Goal: Task Accomplishment & Management: Use online tool/utility

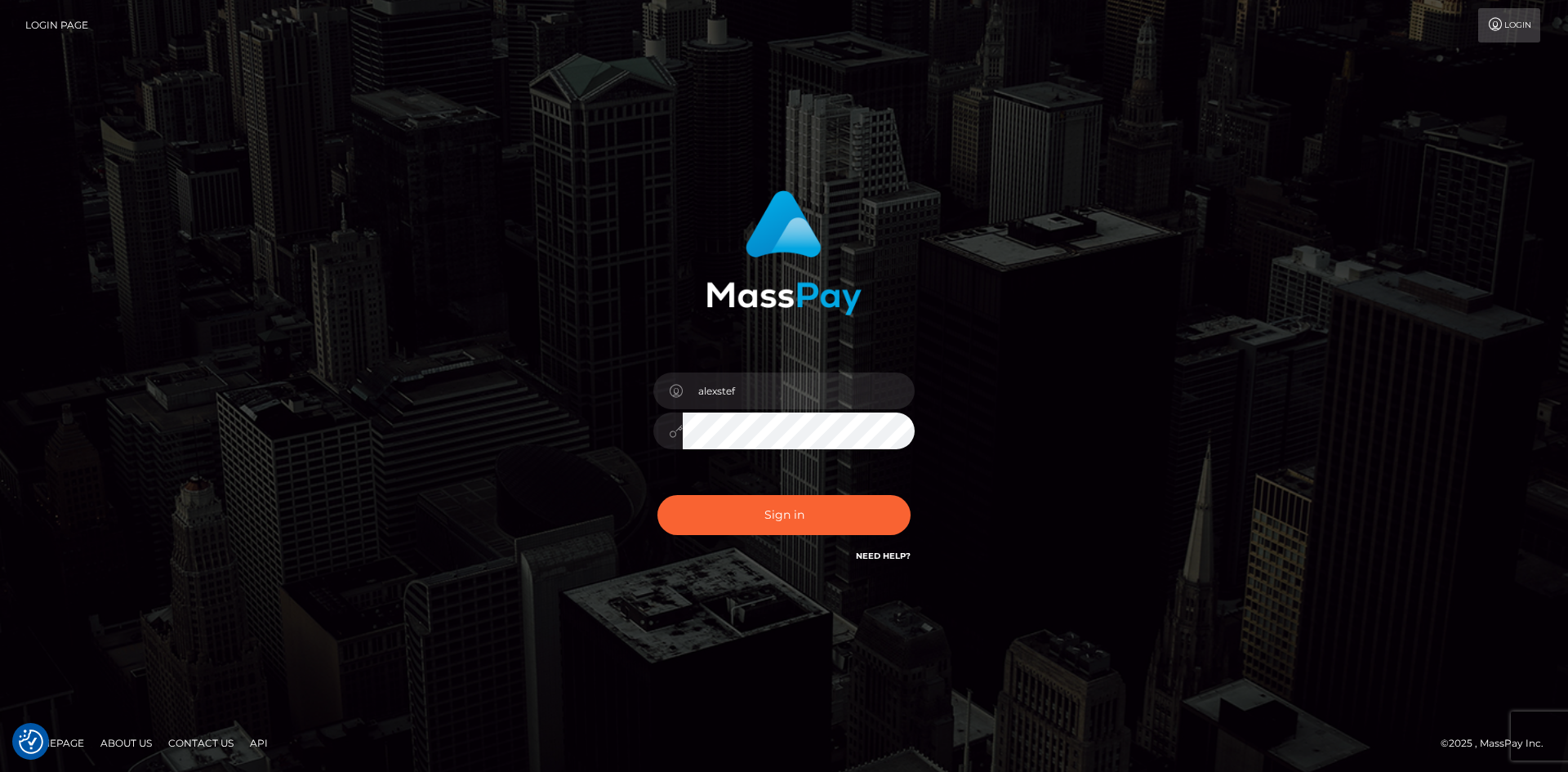
click at [760, 511] on button "Sign in" at bounding box center [784, 515] width 253 height 40
type input "alexstef"
click at [712, 508] on button "Sign in" at bounding box center [784, 515] width 253 height 40
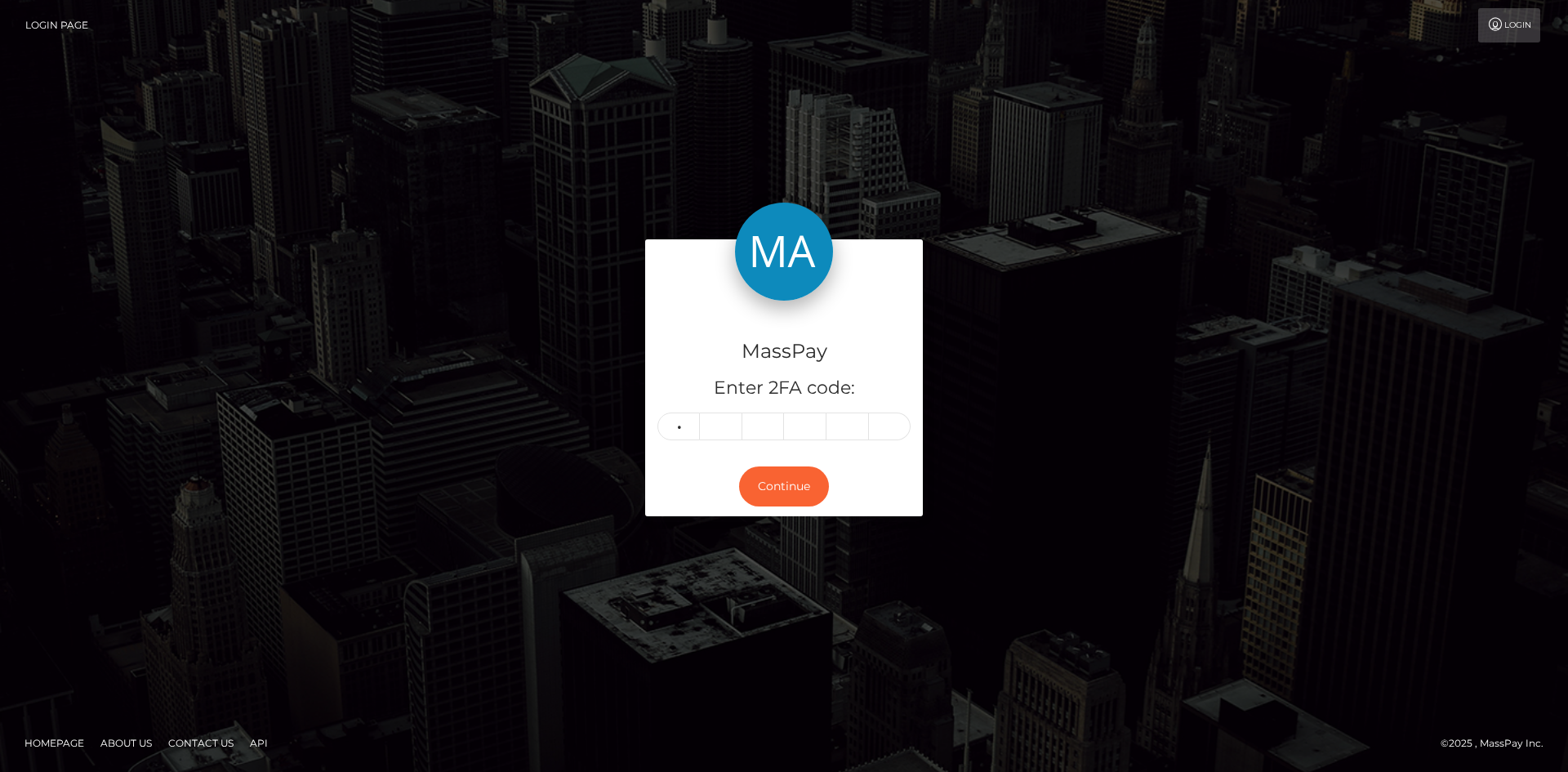
type input "0"
type input "7"
type input "4"
type input "6"
type input "9"
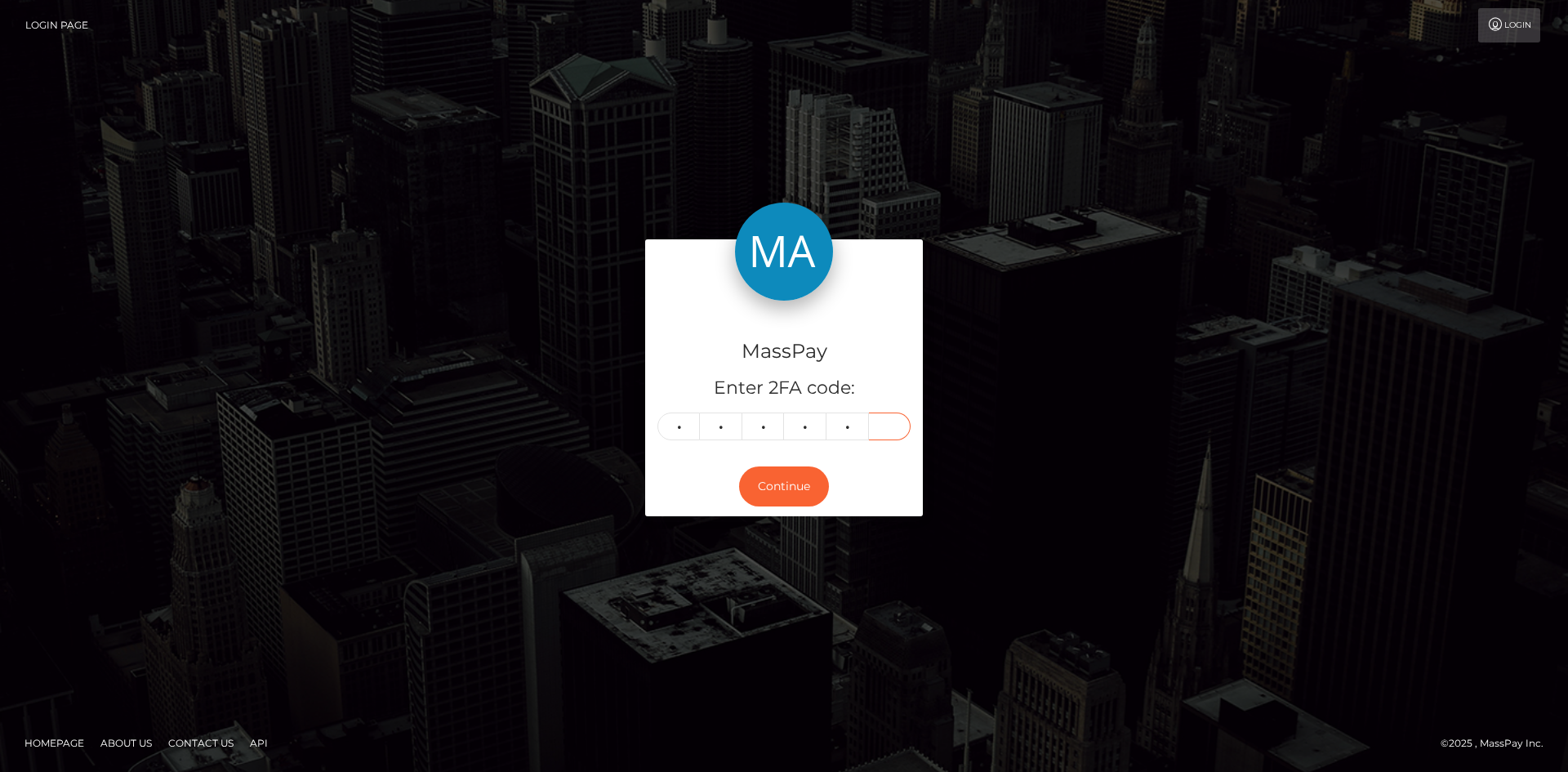
type input "3"
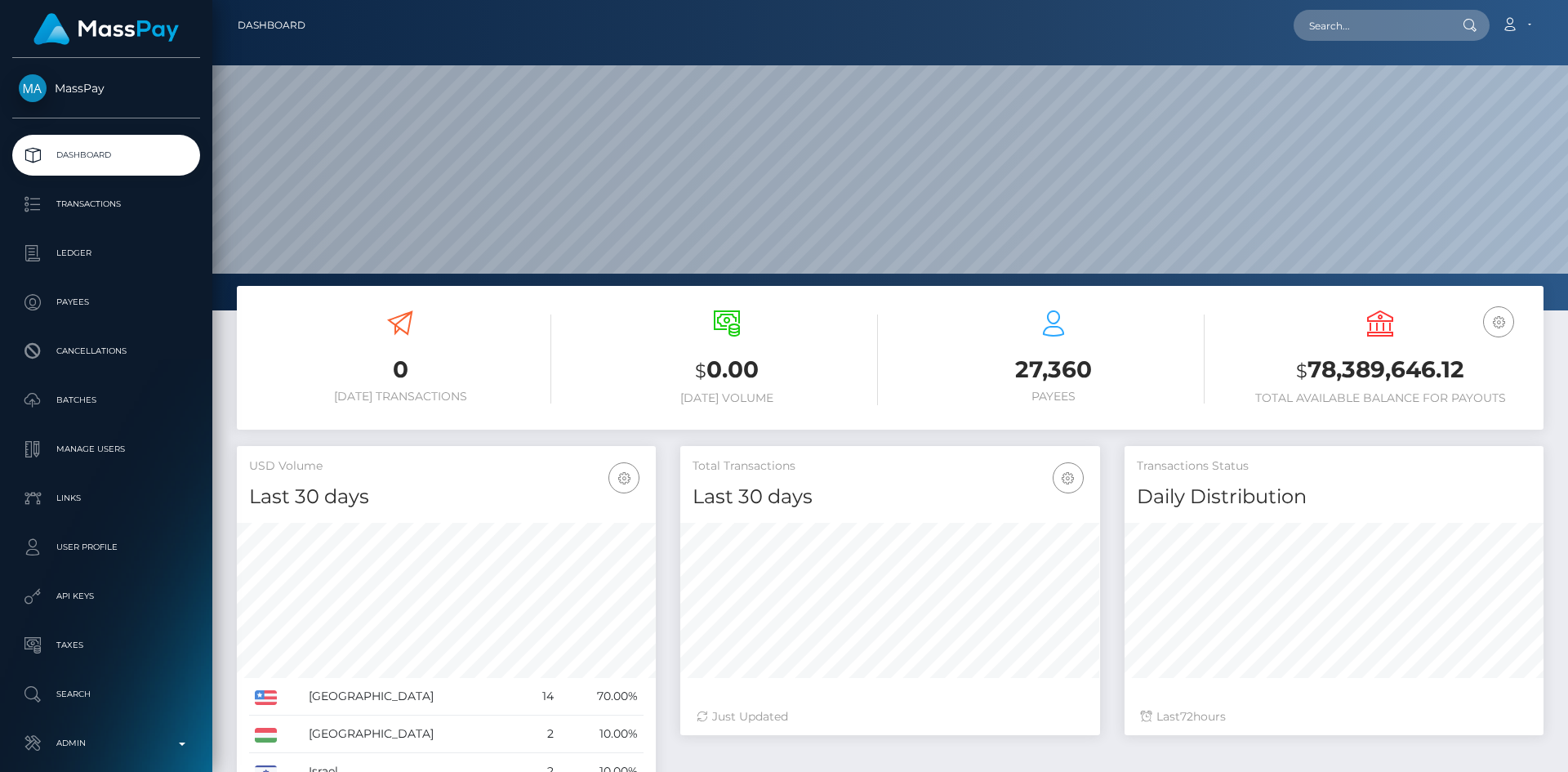
scroll to position [290, 419]
click at [1339, 23] on input "text" at bounding box center [1369, 25] width 153 height 31
paste input "poact_cqZq1UBAdE3x"
type input "poact_cqZq1UBAdE3x"
click at [1423, 82] on link "ALEJANDRO RODRIGUEZ CARRASCO" at bounding box center [1358, 84] width 131 height 31
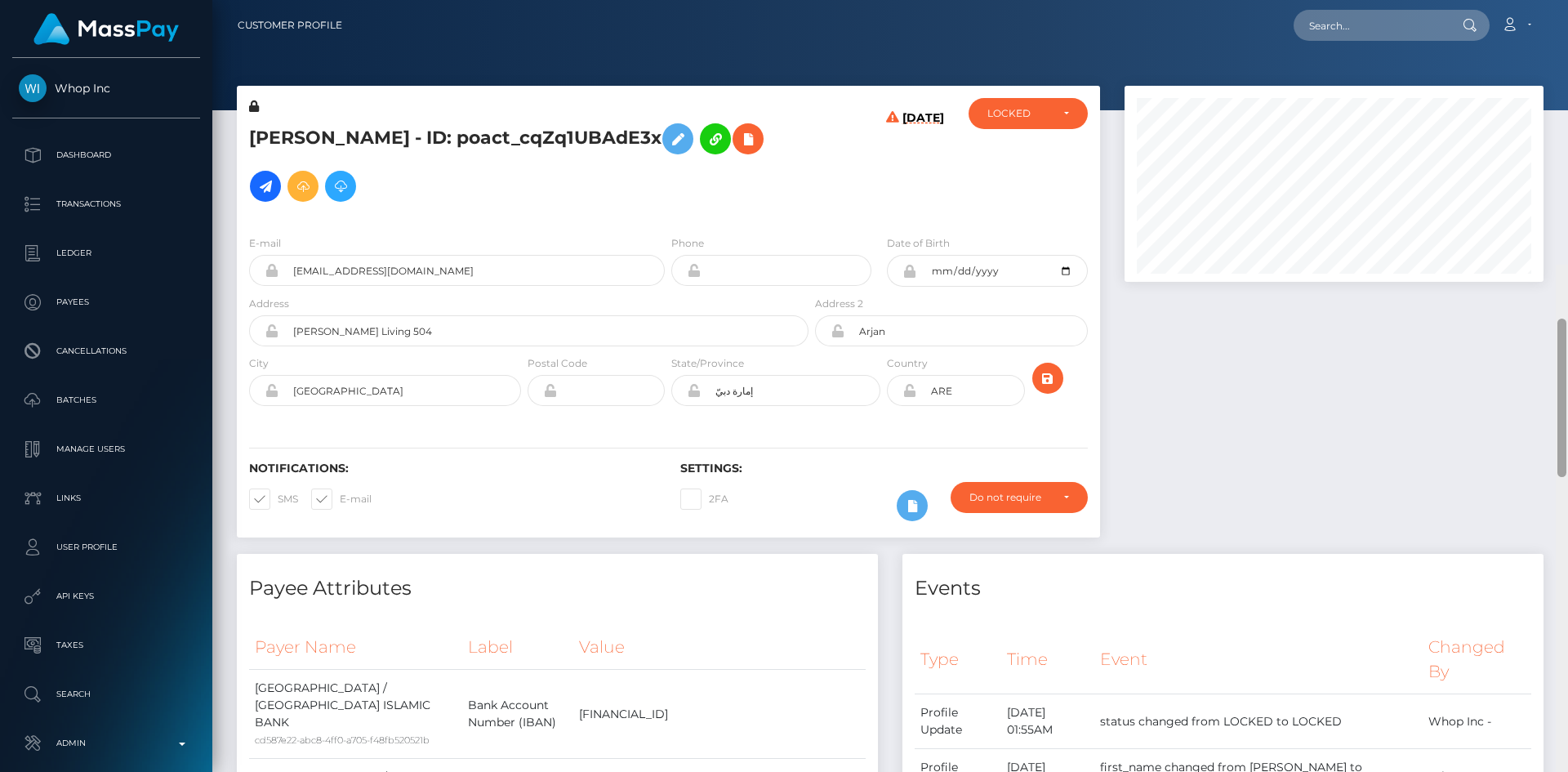
click at [1518, 51] on div "Customer Profile Loading... Loading..." at bounding box center [890, 386] width 1355 height 772
click at [1357, 17] on input "text" at bounding box center [1369, 25] width 153 height 31
paste input "poact_zPAfhE7kuHaJ"
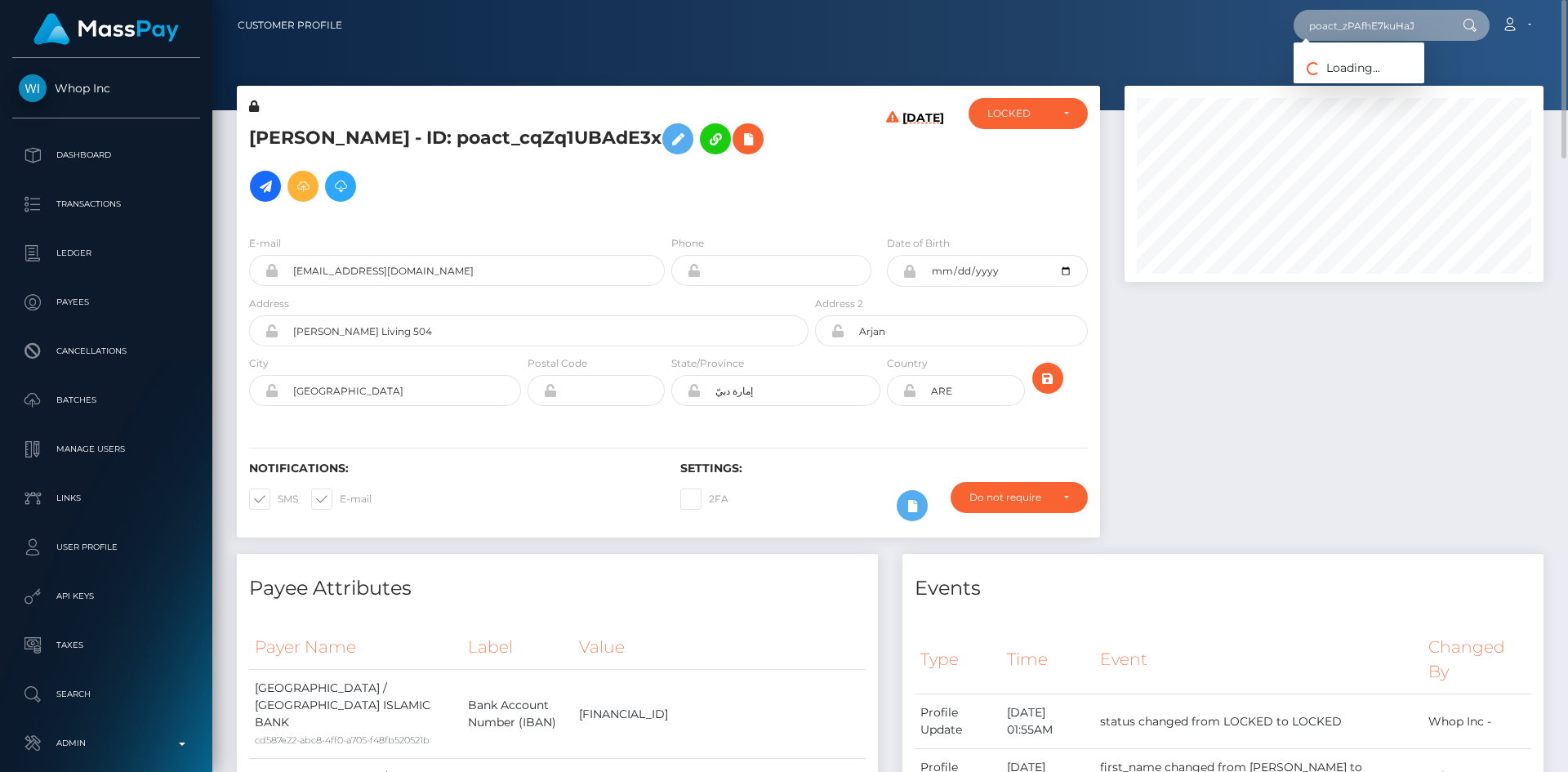
type input "poact_zPAfhE7kuHaJ"
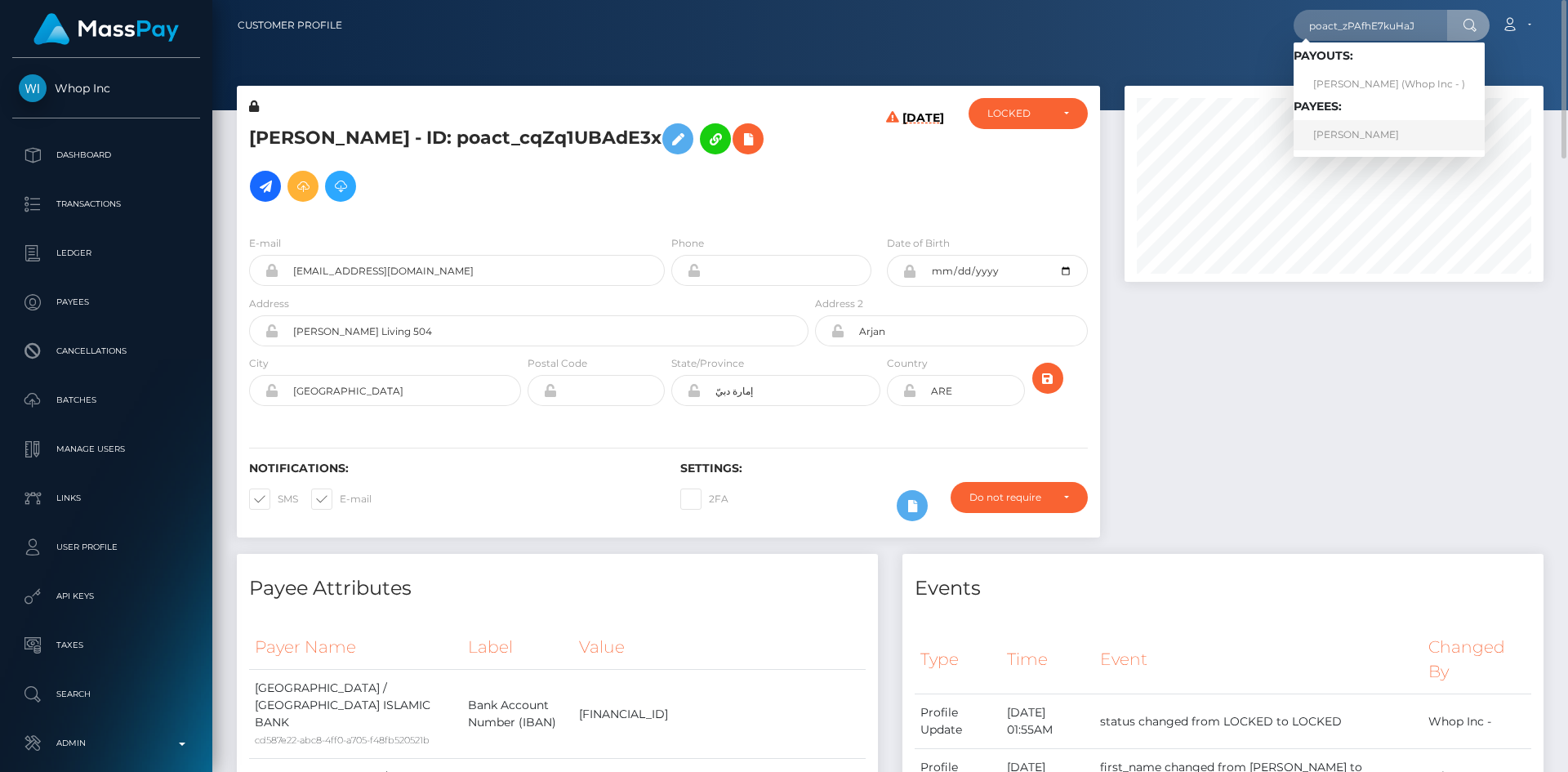
click at [1382, 131] on link "CHARSTON ADAM MITCHELL" at bounding box center [1388, 135] width 191 height 31
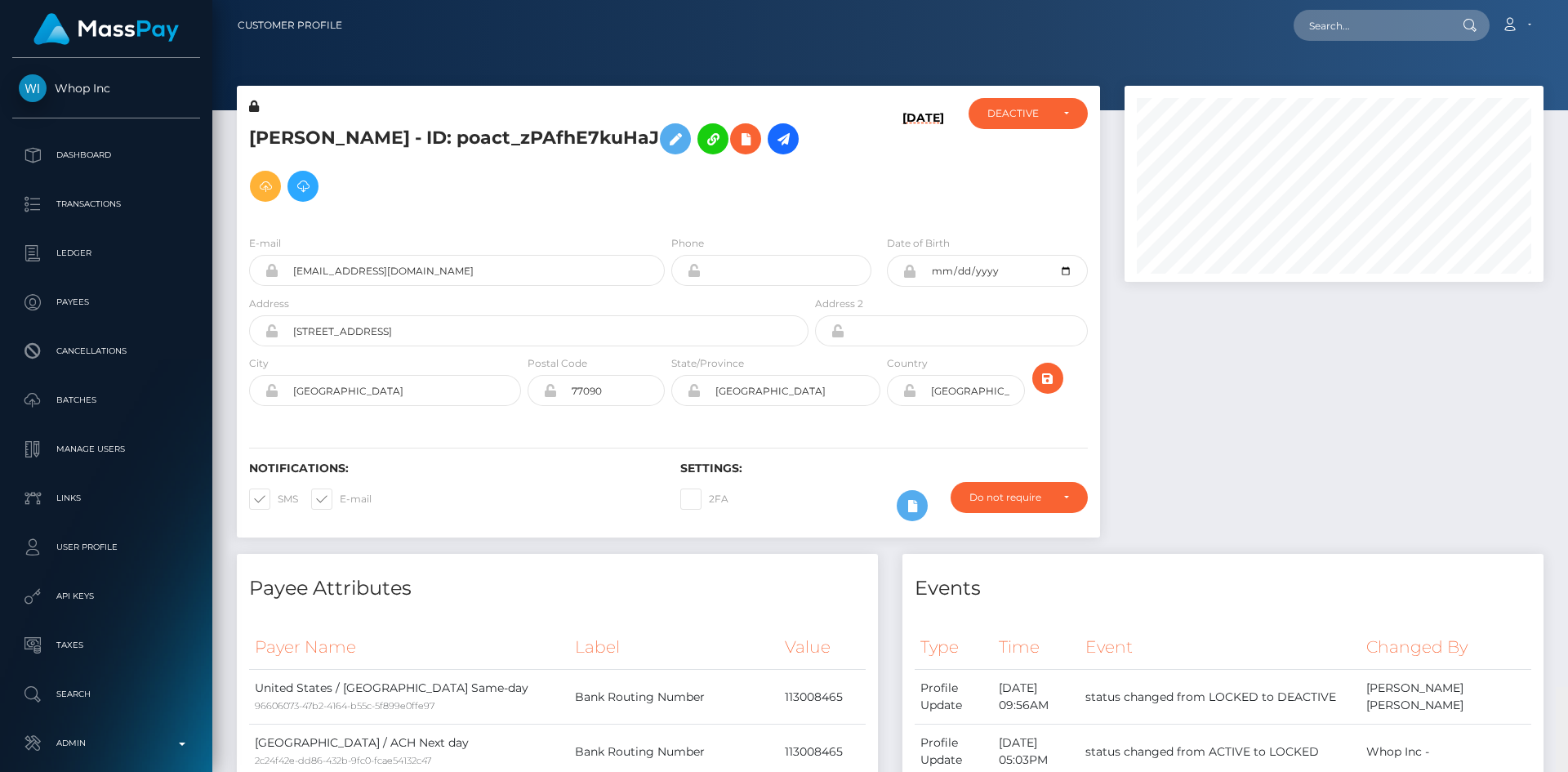
scroll to position [196, 419]
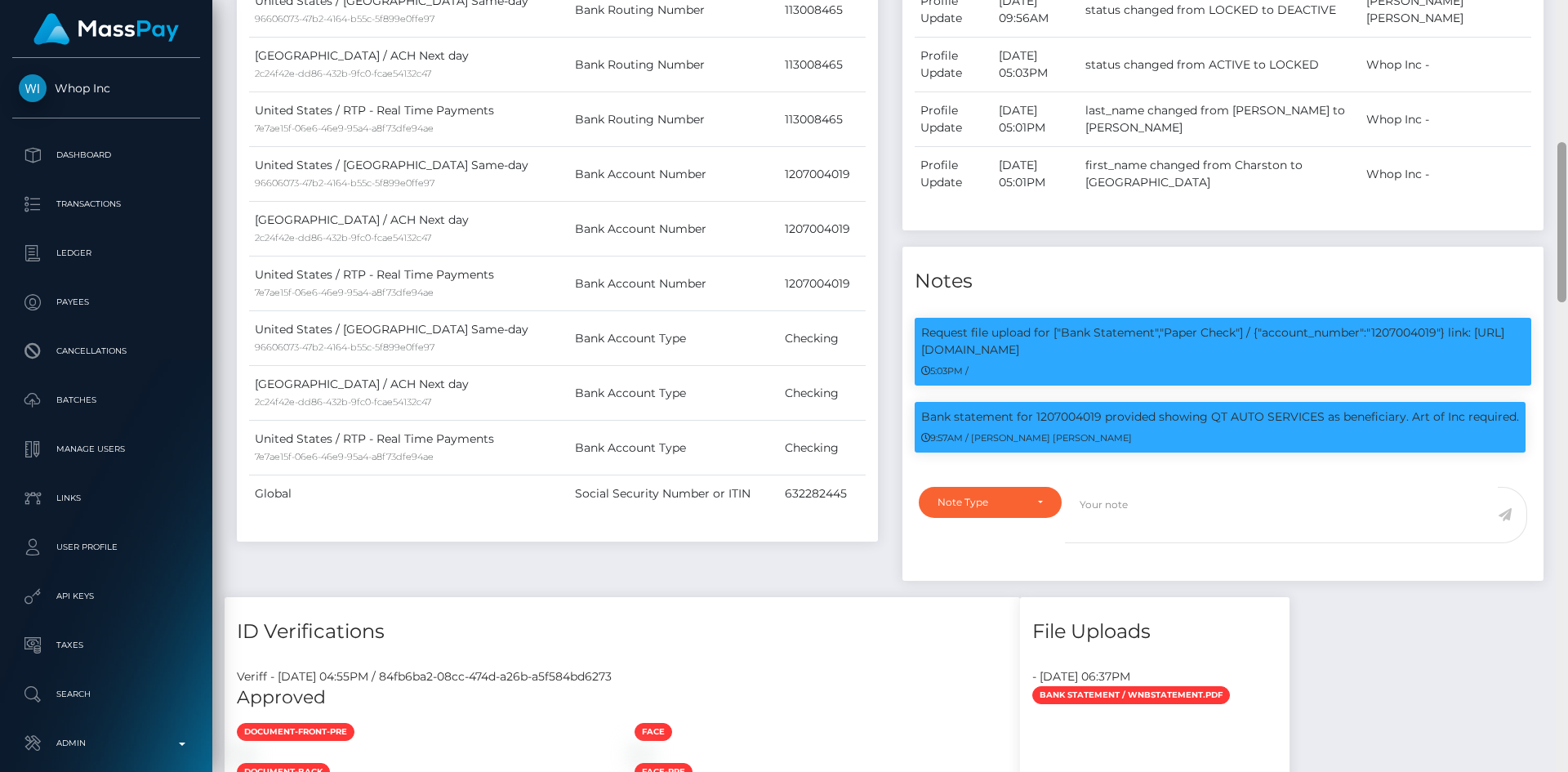
click at [1550, 269] on div "Customer Profile Loading... Loading..." at bounding box center [890, 386] width 1355 height 772
drag, startPoint x: 1375, startPoint y: 336, endPoint x: 1377, endPoint y: 343, distance: 7.3
click at [1377, 343] on p "Request file upload for ["Bank Statement","Paper Check"] / {"account_number":"1…" at bounding box center [1223, 341] width 603 height 35
click at [1343, 414] on p "Bank statement for 1207004019 provided showing QT AUTO SERVICES as beneficiary.…" at bounding box center [1220, 417] width 598 height 17
click at [962, 419] on p "Bank statement for 1207004019 provided showing QT AUTO SERVICES as beneficiary.…" at bounding box center [1220, 417] width 598 height 17
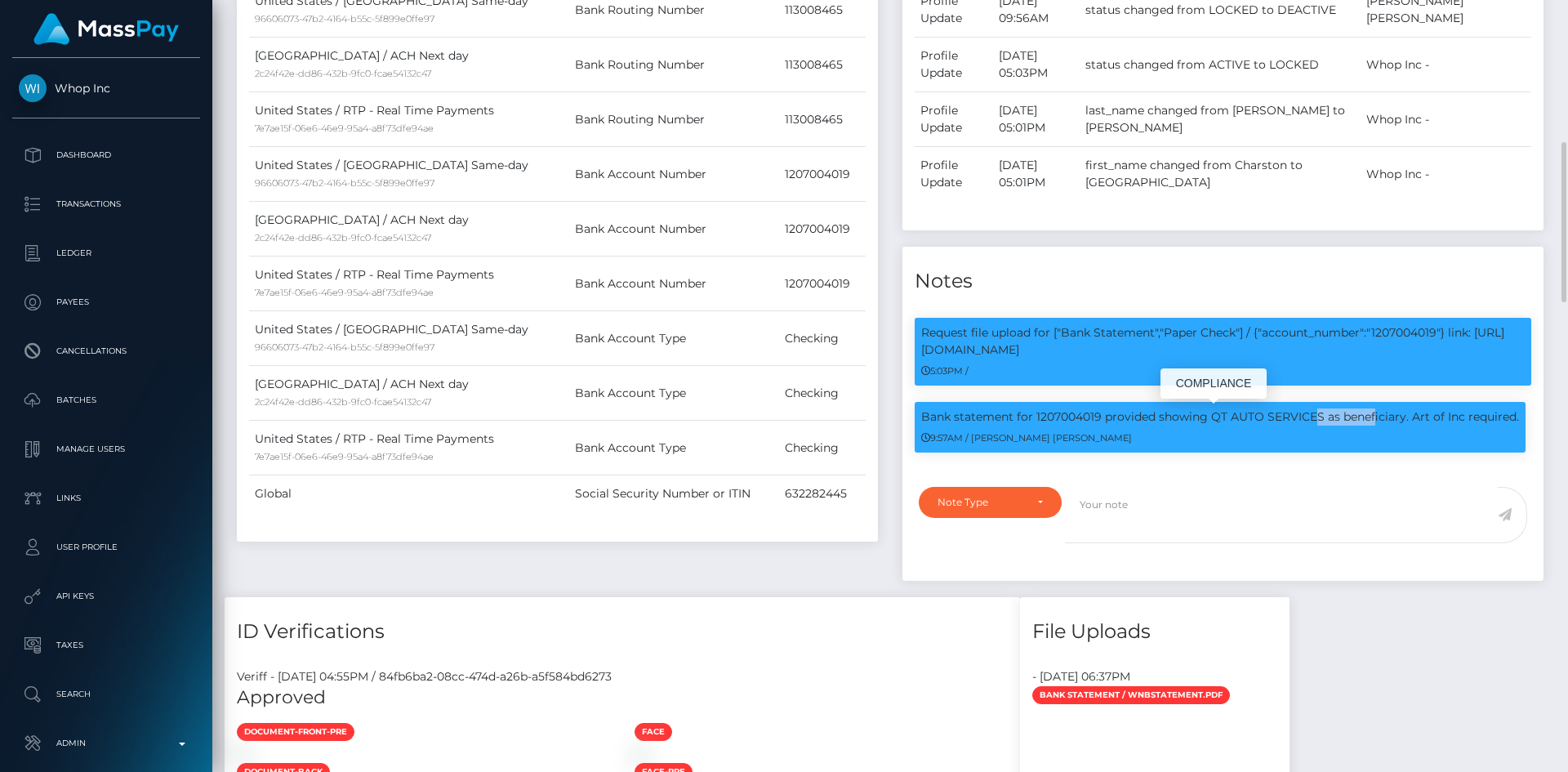
click at [962, 419] on p "Bank statement for 1207004019 provided showing QT AUTO SERVICES as beneficiary.…" at bounding box center [1220, 417] width 598 height 17
copy div "Bank statement for 1207004019 provided showing QT AUTO SERVICES as beneficiary.…"
click at [1150, 431] on div "Bank statement for 1207004019 provided showing QT AUTO SERVICES as beneficiary.…" at bounding box center [1219, 427] width 610 height 50
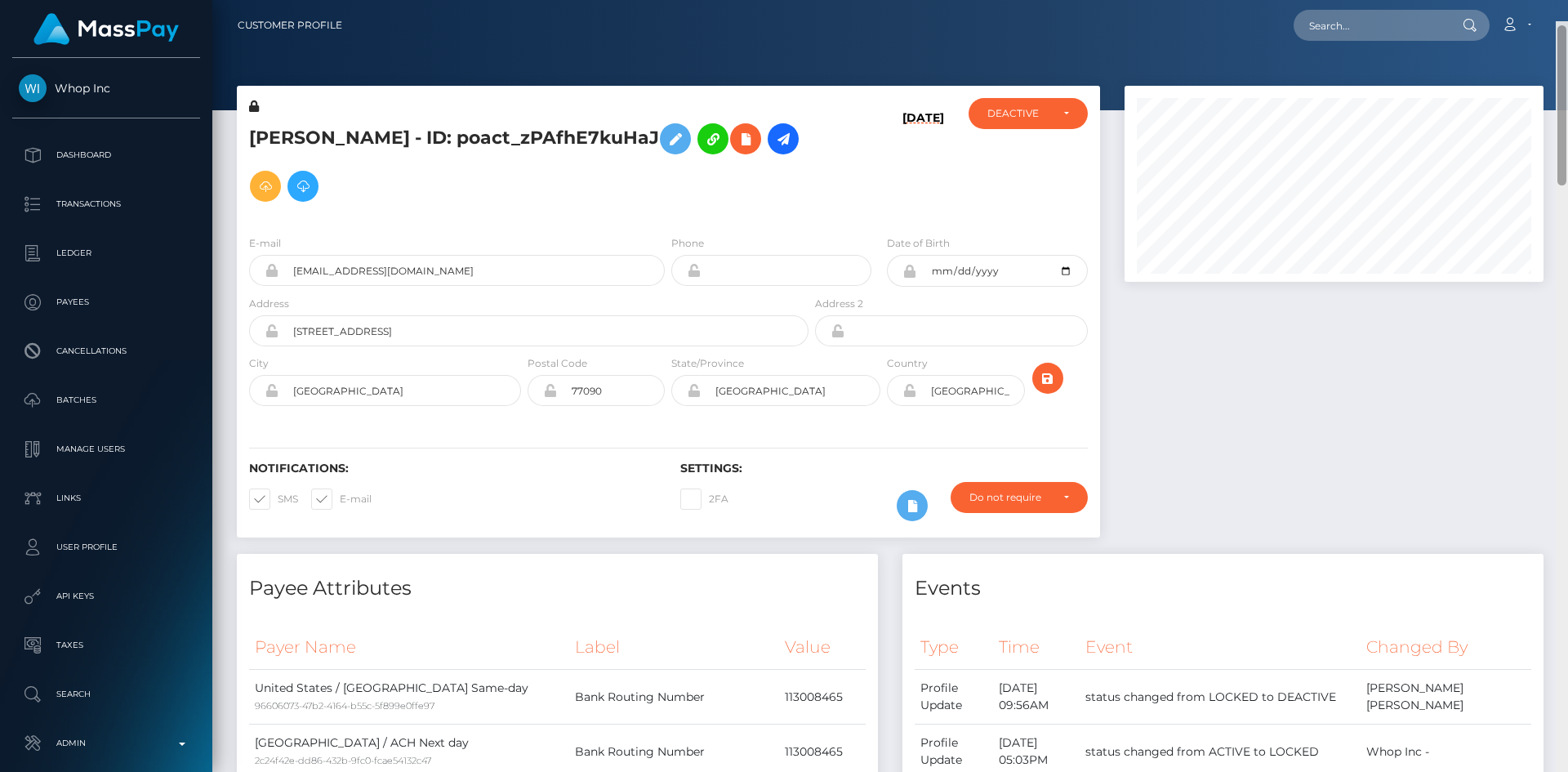
drag, startPoint x: 1556, startPoint y: 245, endPoint x: 1550, endPoint y: -71, distance: 316.1
click at [1550, 0] on html "Whop Inc Dashboard Transactions Ledger Payees Cancellations Links" at bounding box center [784, 386] width 1568 height 772
click at [736, 149] on icon at bounding box center [746, 139] width 20 height 21
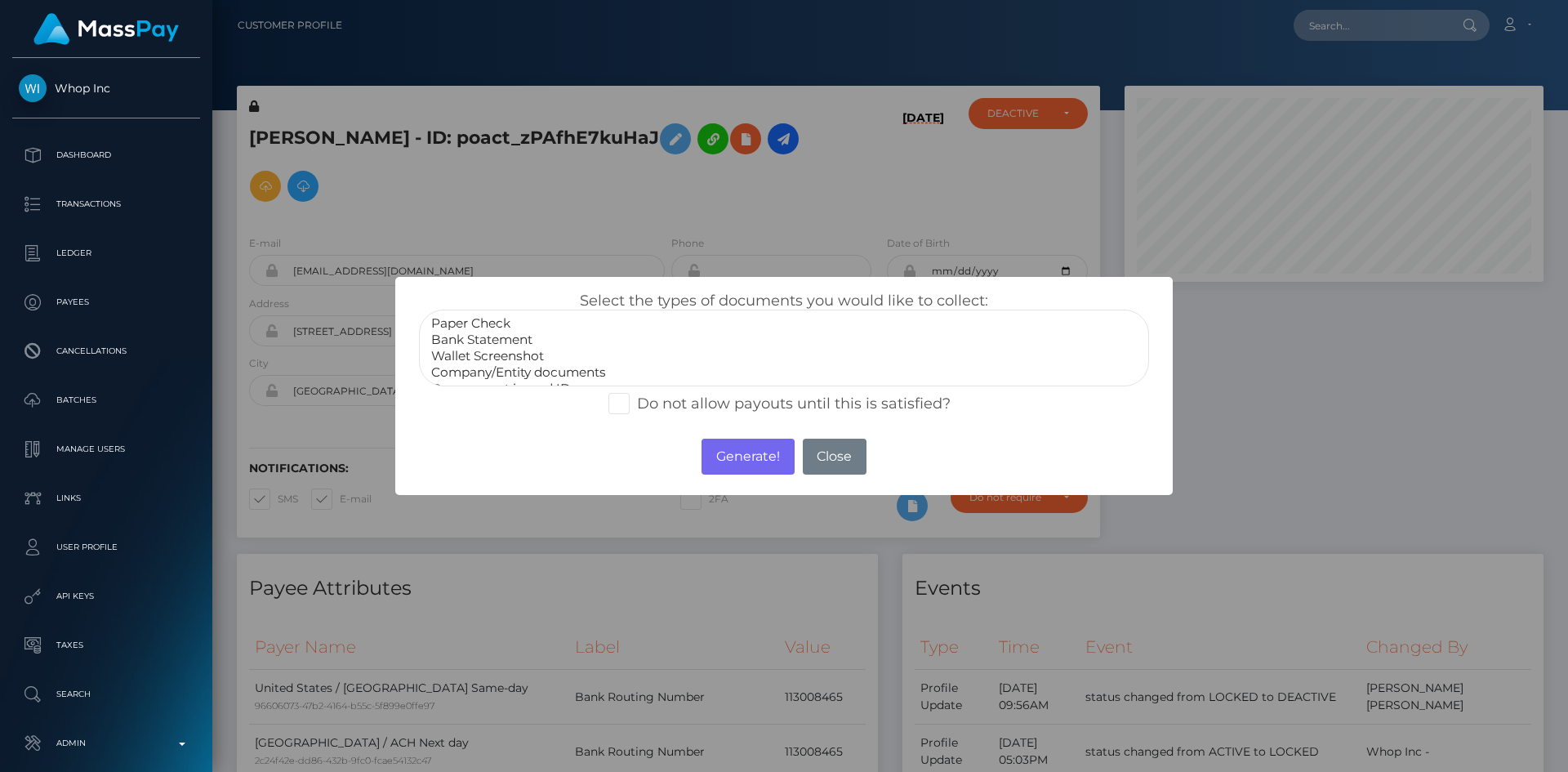
select select "Company/Entity documents"
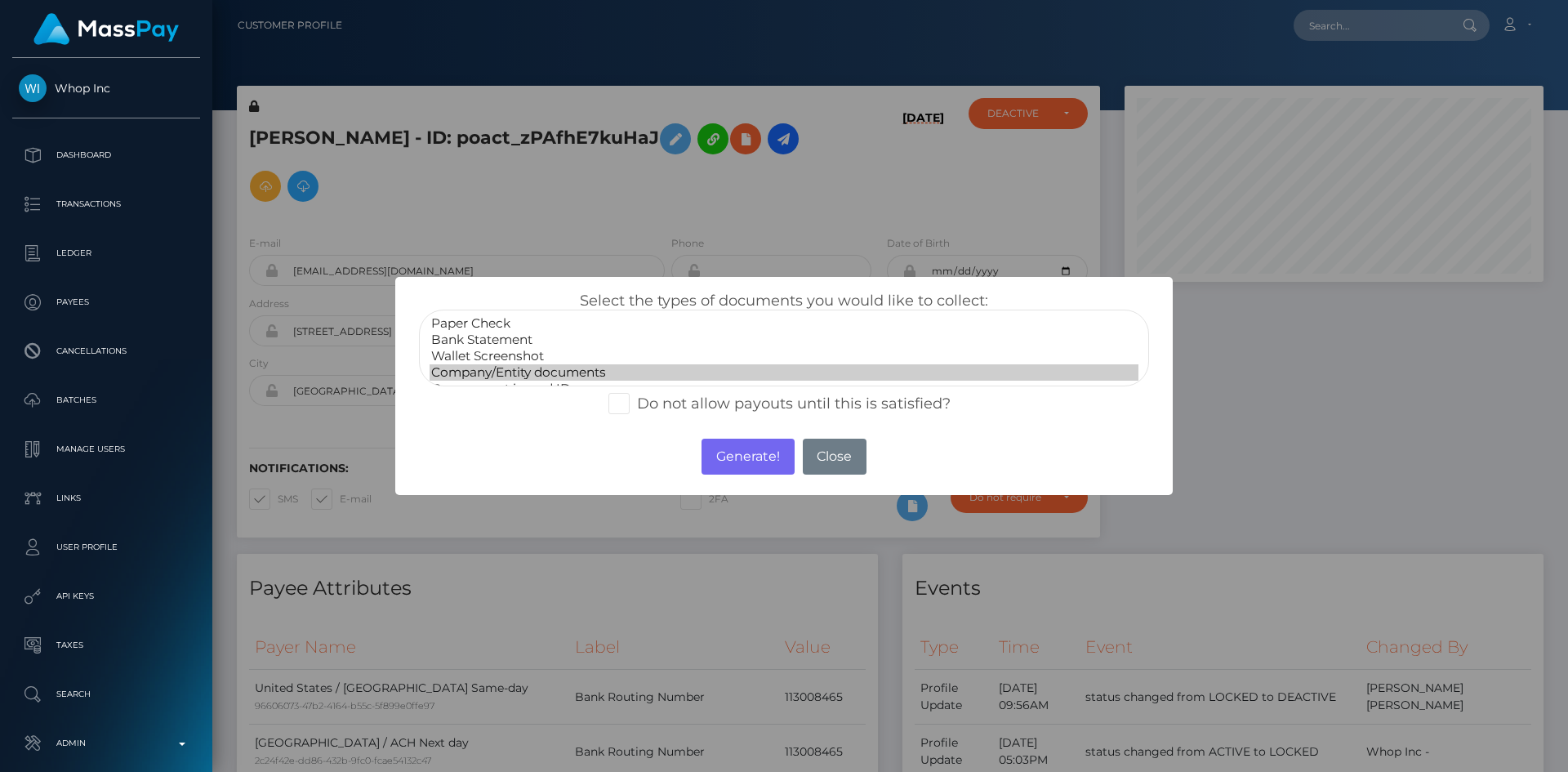
click at [510, 369] on option "Company/Entity documents" at bounding box center [784, 372] width 708 height 17
click at [747, 459] on button "Generate!" at bounding box center [747, 456] width 92 height 36
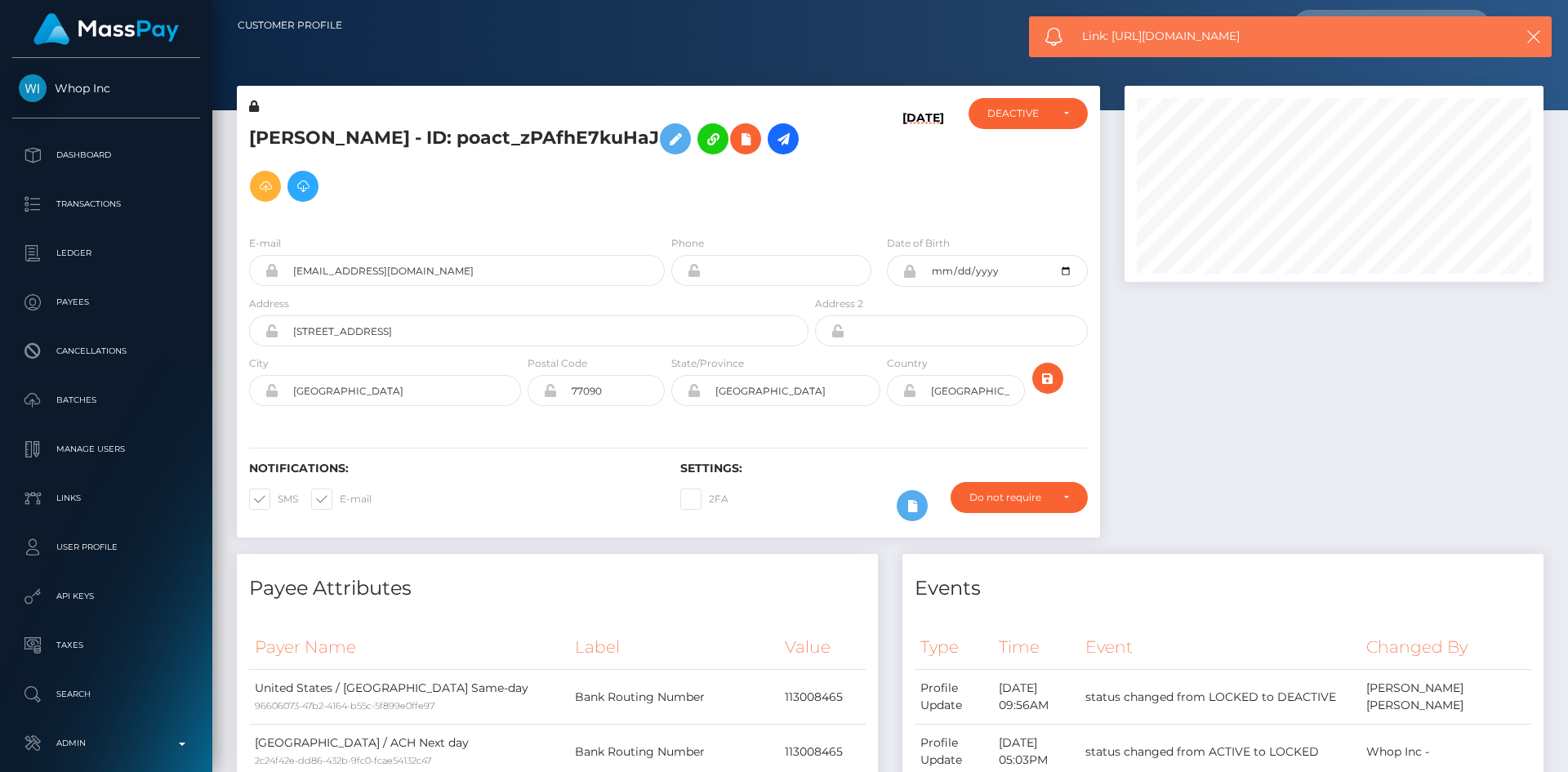
click at [1208, 29] on span "Link: https://l.maspay.io/TgX9Q" at bounding box center [1283, 36] width 404 height 17
click at [1208, 28] on span "Link: https://l.maspay.io/TgX9Q" at bounding box center [1283, 36] width 404 height 17
copy span "Link: https://l.maspay.io/TgX9Q"
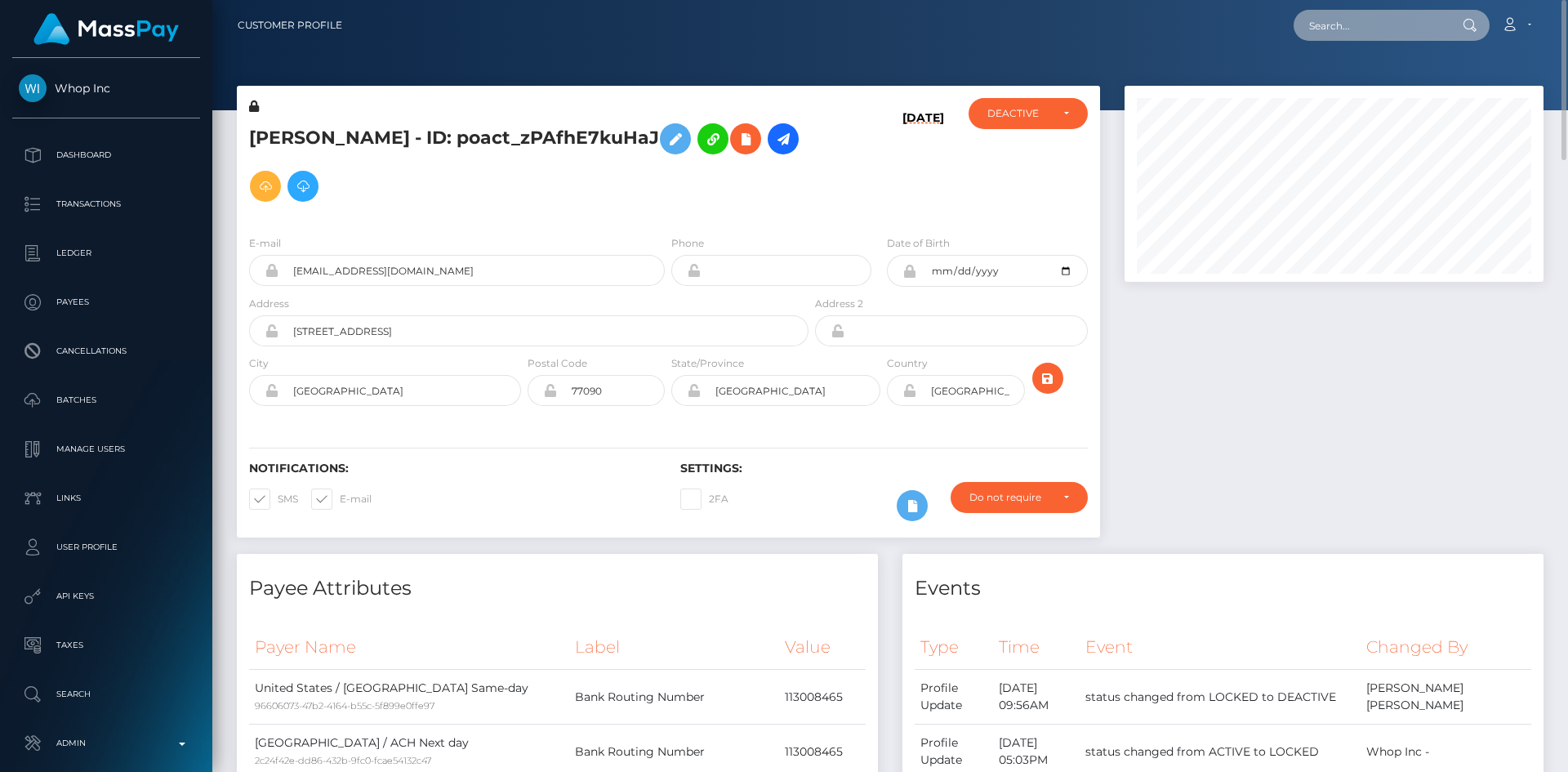
click at [1352, 34] on input "text" at bounding box center [1369, 25] width 153 height 31
paste input "poact_trai3sT77geo"
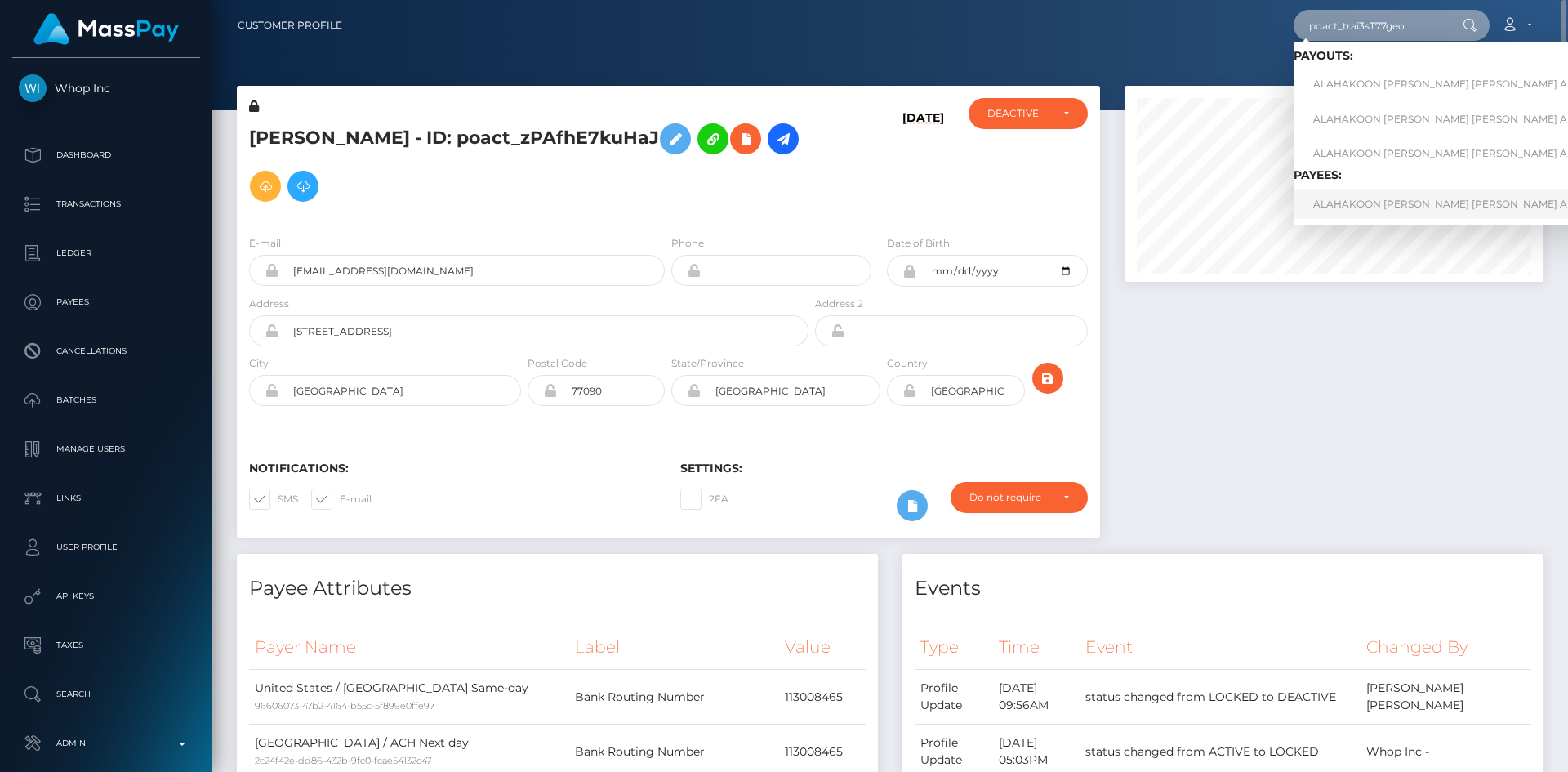
type input "poact_trai3sT77geo"
click at [1343, 210] on link "ALAHAKOON MUDIYANSELAGE KASUN PRIYADARSHANA ALAHAKOON" at bounding box center [1503, 204] width 419 height 31
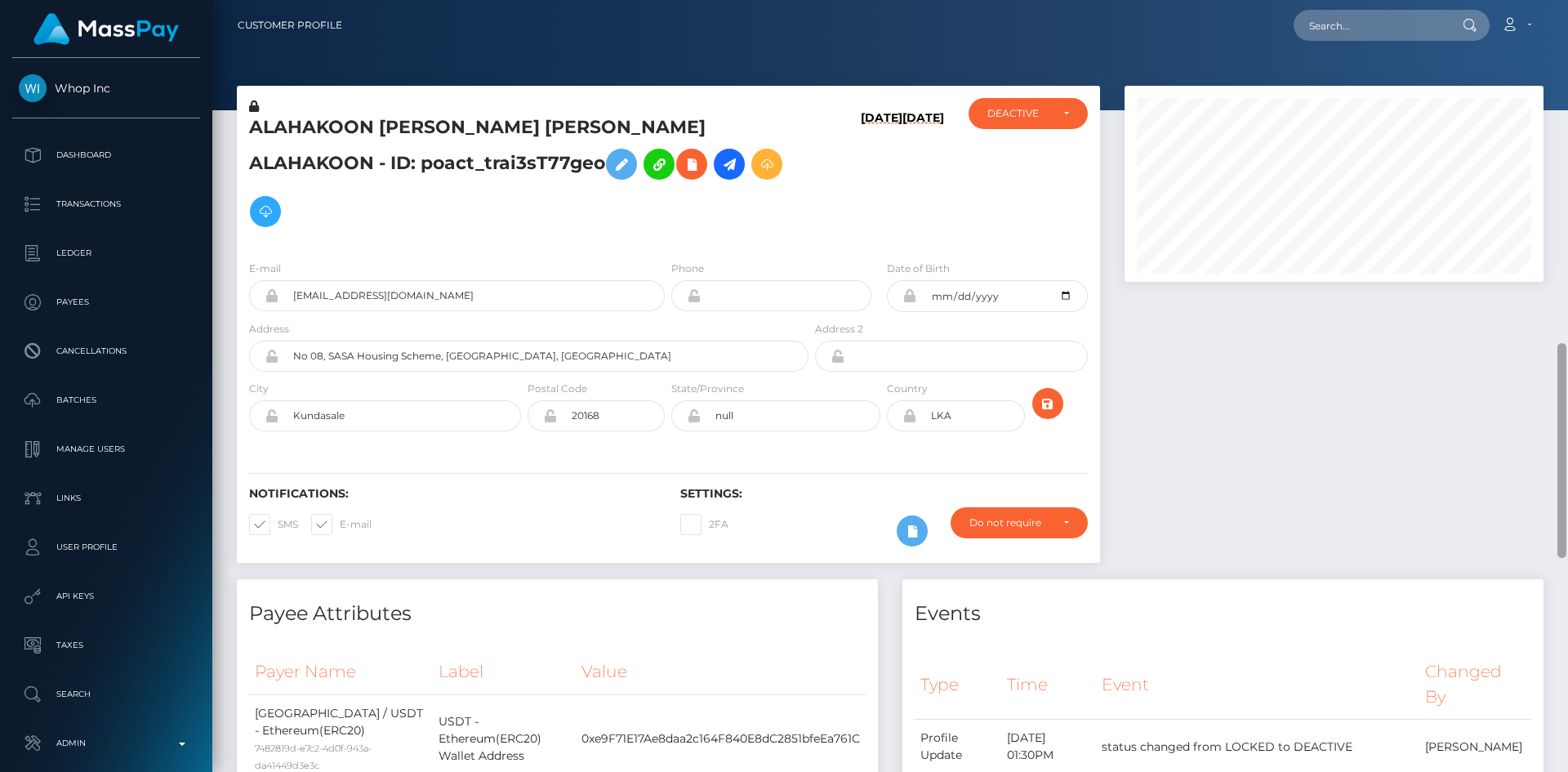
drag, startPoint x: 1564, startPoint y: 144, endPoint x: 1565, endPoint y: 24, distance: 120.0
click at [1567, 32] on div "Customer Profile Loading... Loading..." at bounding box center [890, 386] width 1355 height 772
